Goal: Check status: Check status

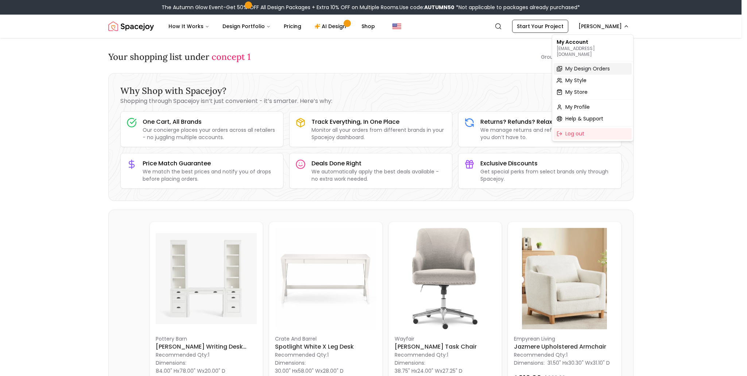
click at [575, 65] on span "My Design Orders" at bounding box center [587, 68] width 44 height 7
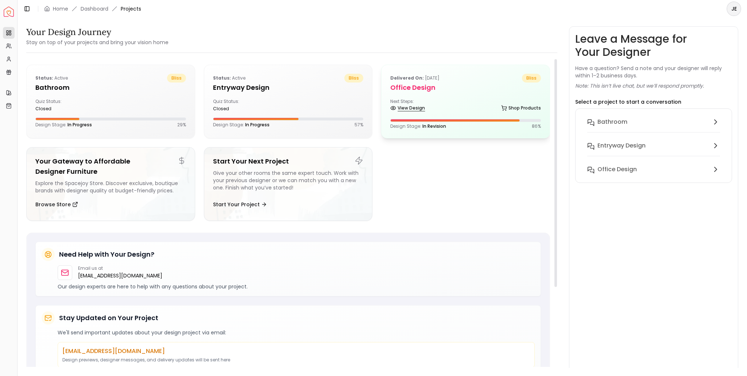
click at [413, 109] on link "View Design" at bounding box center [407, 108] width 35 height 10
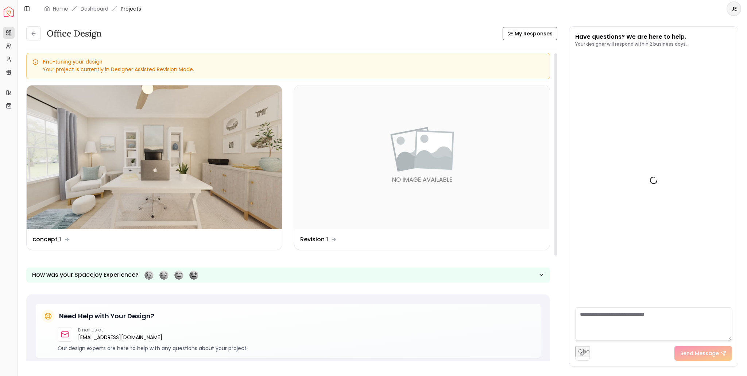
scroll to position [1067, 0]
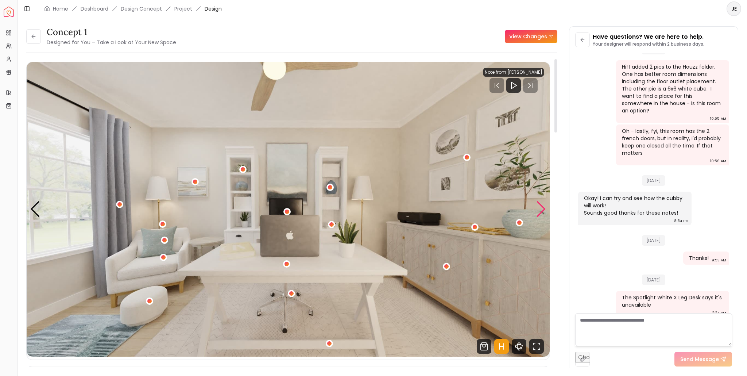
click at [543, 212] on div "Next slide" at bounding box center [541, 209] width 10 height 16
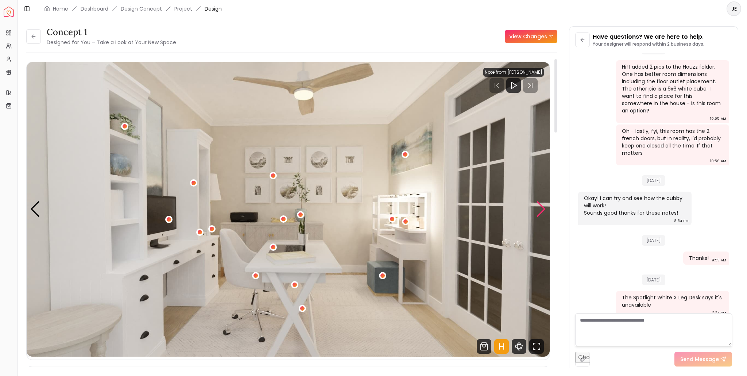
click at [543, 212] on div "Next slide" at bounding box center [541, 209] width 10 height 16
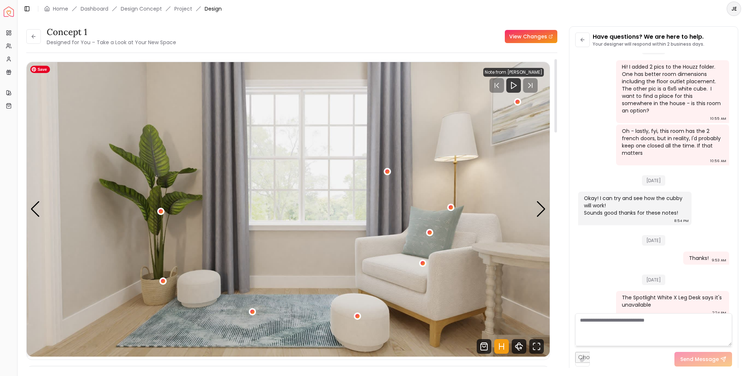
click at [38, 217] on div "Previous slide" at bounding box center [35, 209] width 10 height 16
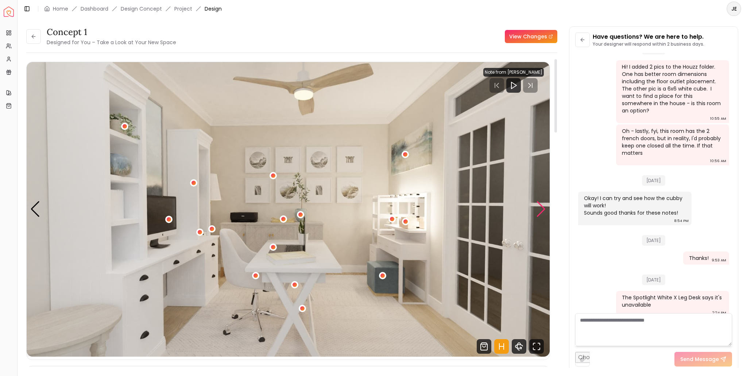
click at [541, 210] on div "Next slide" at bounding box center [541, 209] width 10 height 16
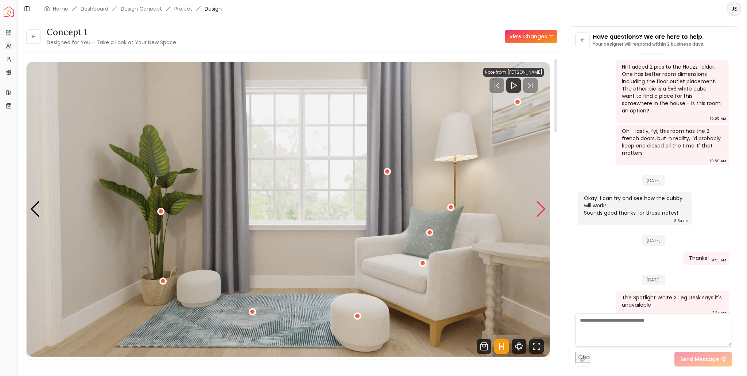
click at [541, 210] on div "Next slide" at bounding box center [541, 209] width 10 height 16
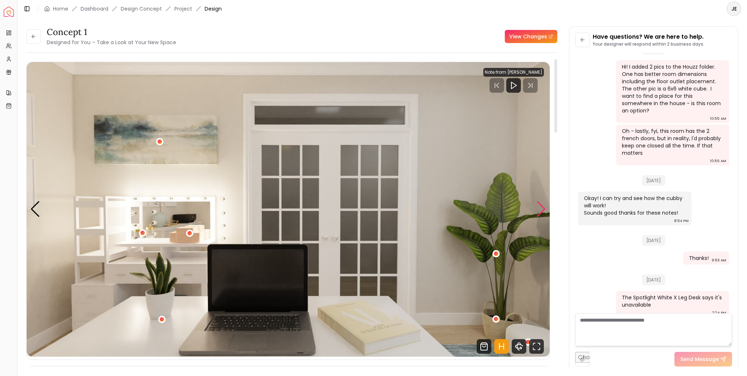
click at [541, 210] on div "Next slide" at bounding box center [541, 209] width 10 height 16
